Goal: Information Seeking & Learning: Learn about a topic

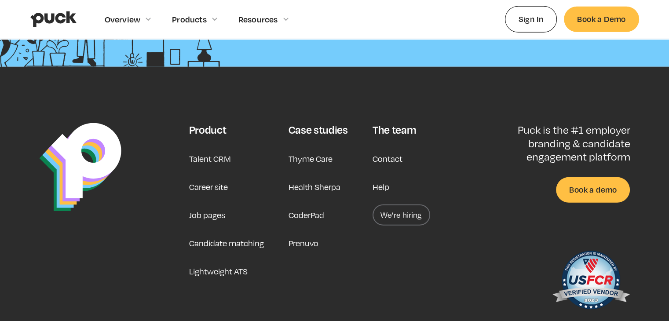
scroll to position [2220, 0]
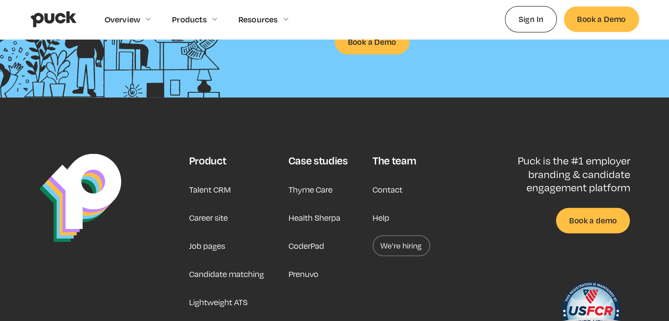
click at [222, 216] on link "Career site" at bounding box center [208, 217] width 39 height 21
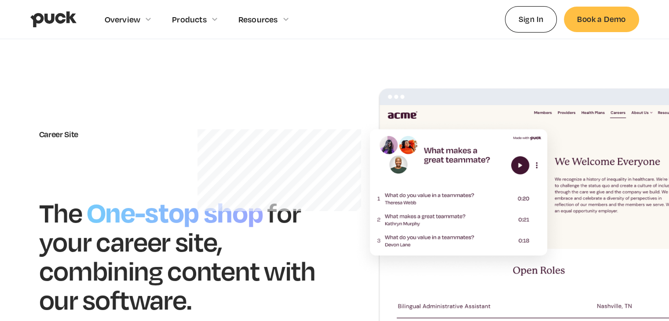
click at [61, 134] on div "Career Site" at bounding box center [178, 134] width 278 height 10
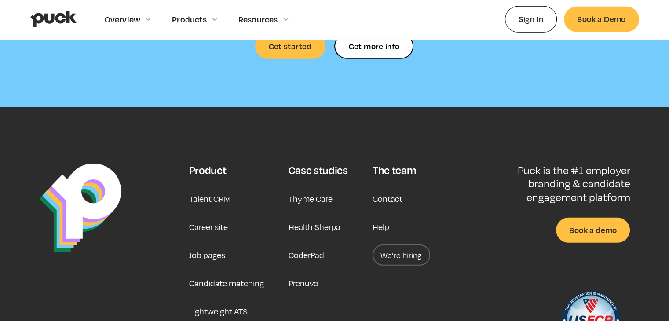
scroll to position [2728, 0]
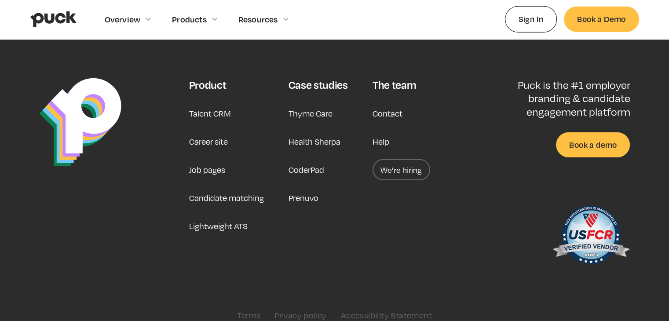
click at [202, 131] on link "Career site" at bounding box center [208, 141] width 39 height 21
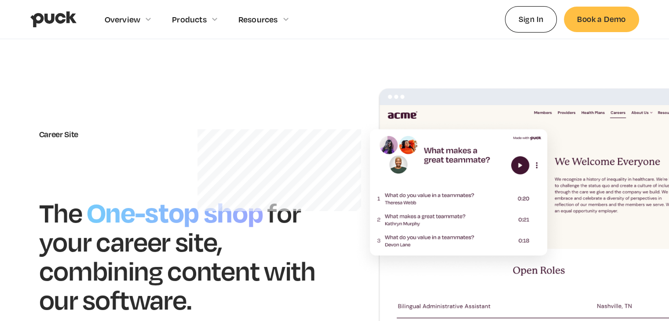
click at [75, 134] on div "Career Site" at bounding box center [178, 134] width 278 height 10
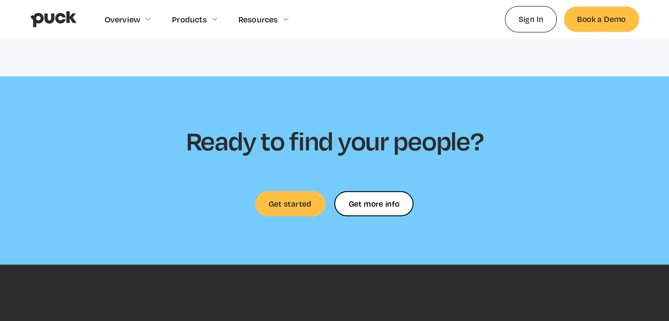
scroll to position [2553, 0]
